Goal: Task Accomplishment & Management: Use online tool/utility

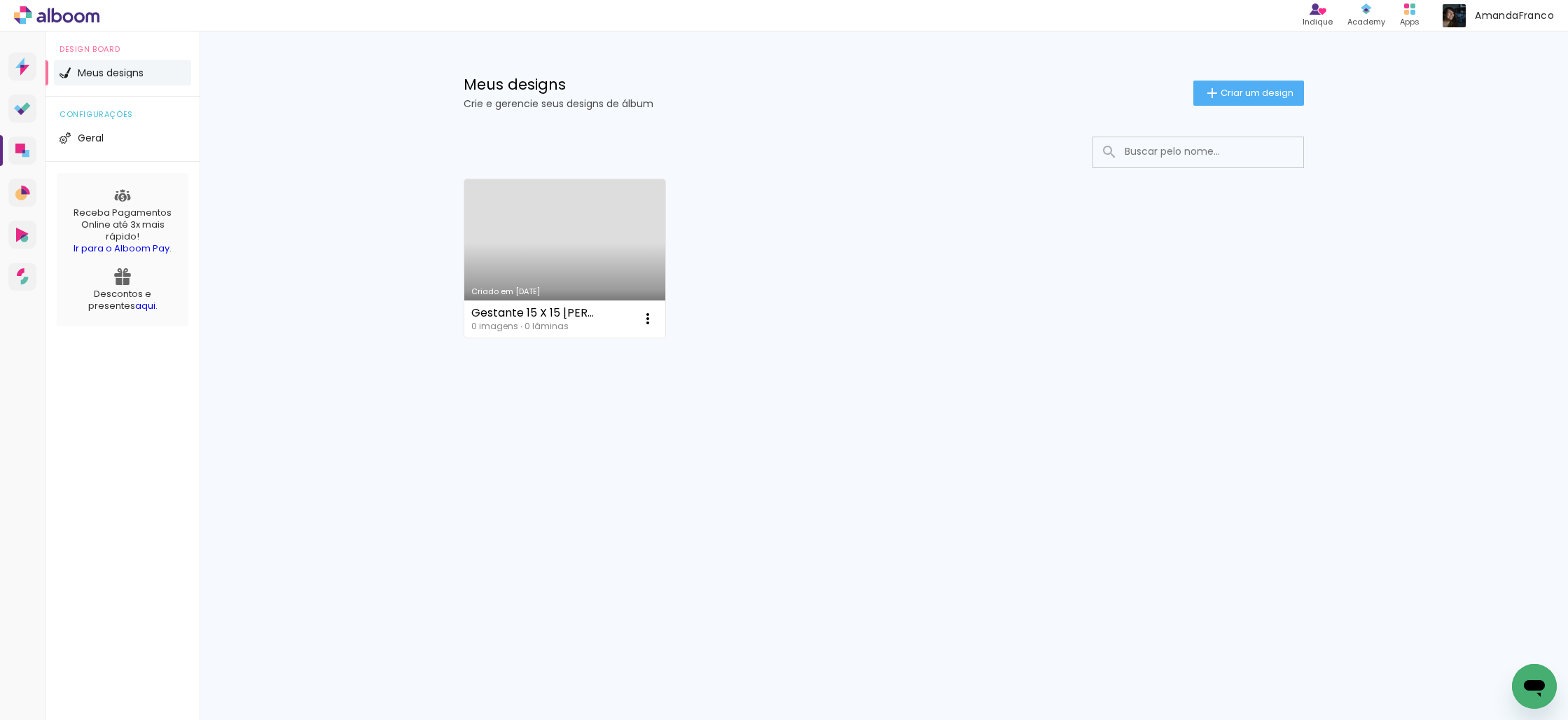
click at [599, 235] on link "Criado em [DATE]" at bounding box center [565, 258] width 201 height 159
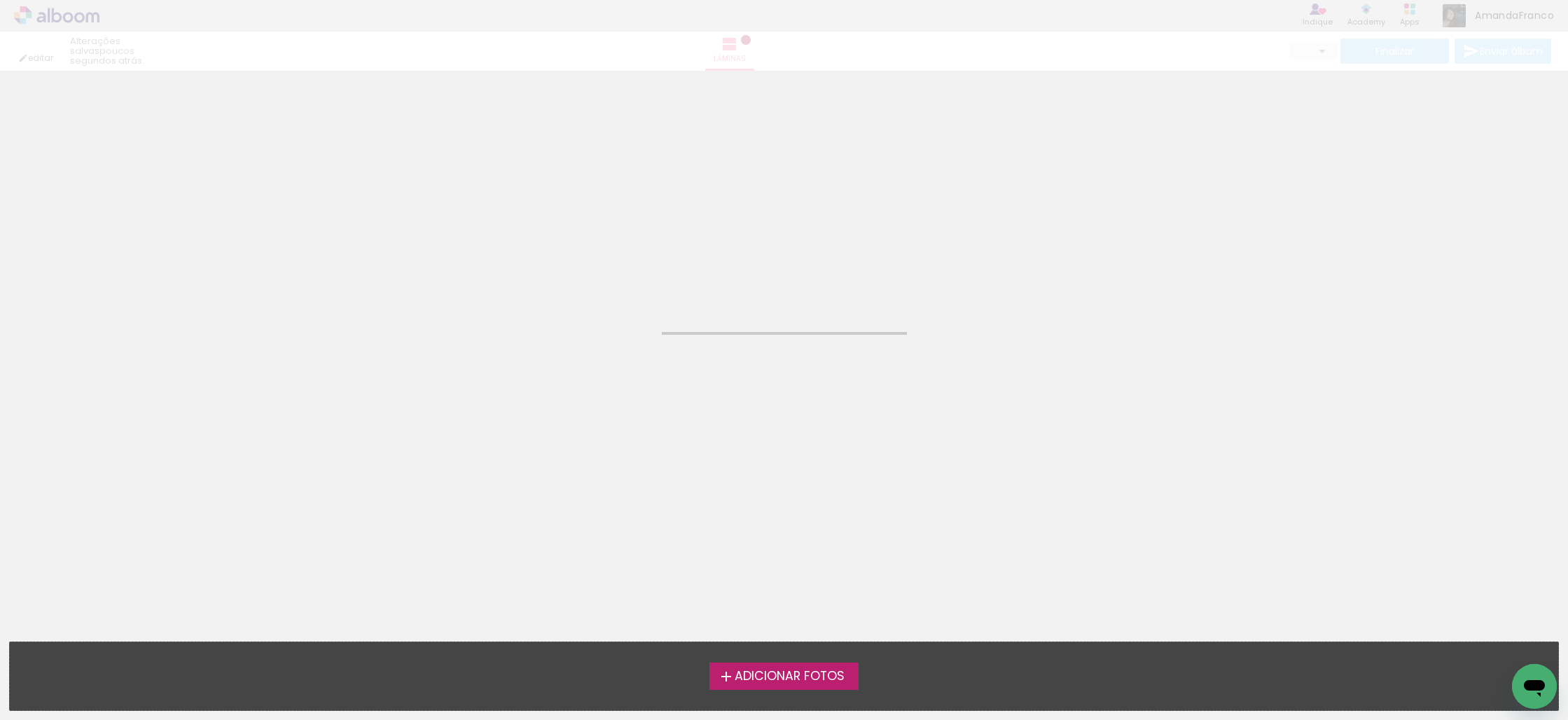
click at [599, 235] on neon-animated-pages "Confirmar Cancelar" at bounding box center [784, 395] width 1568 height 649
